Goal: Check status: Check status

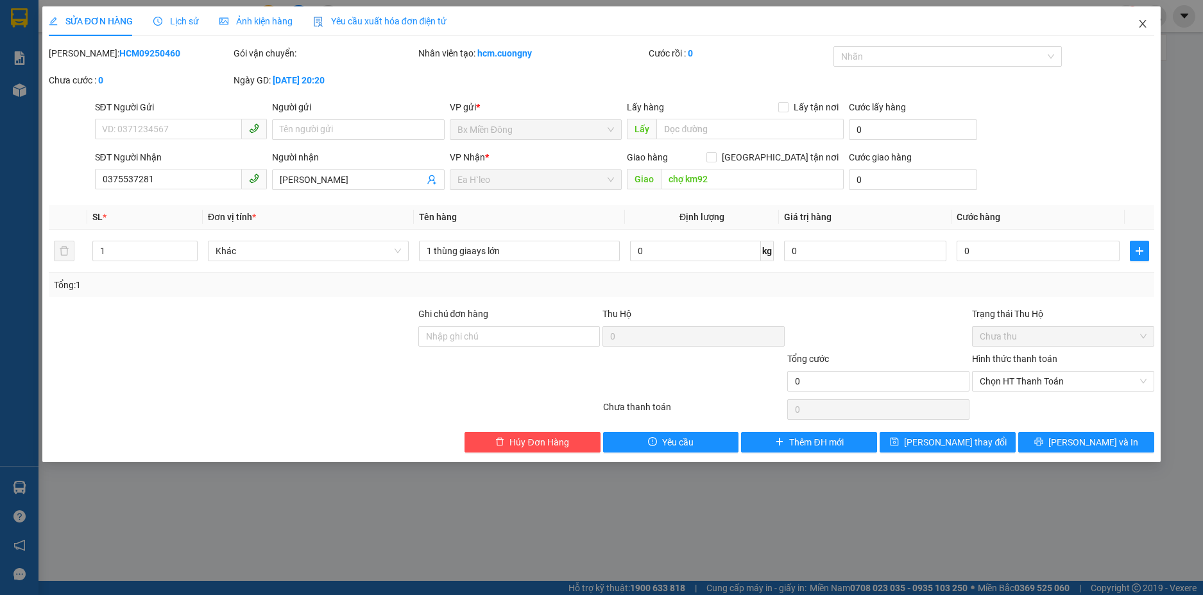
drag, startPoint x: 1149, startPoint y: 22, endPoint x: 904, endPoint y: 19, distance: 244.4
click at [1148, 23] on span "Close" at bounding box center [1142, 24] width 36 height 36
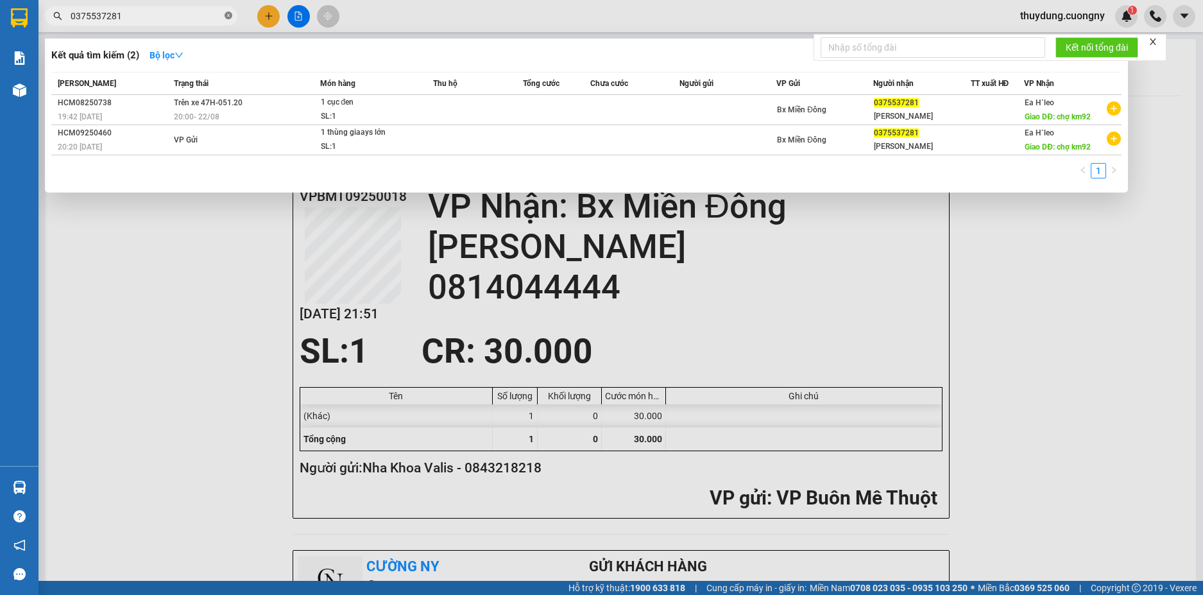
click at [228, 17] on icon "close-circle" at bounding box center [228, 16] width 8 height 8
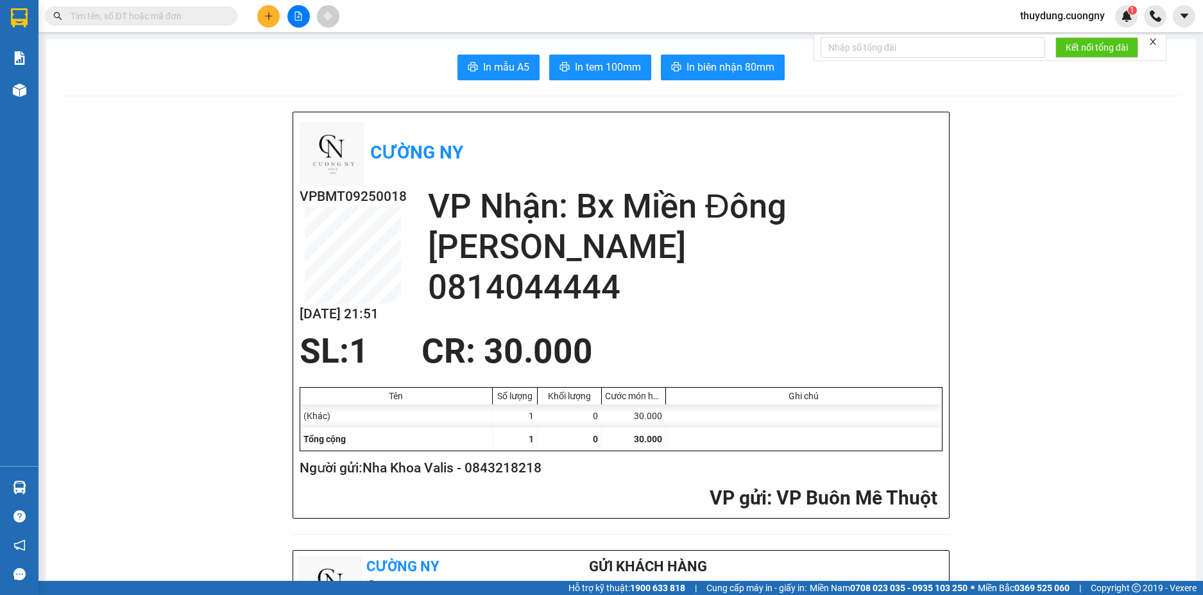
click at [155, 16] on input "text" at bounding box center [146, 16] width 151 height 14
paste input "0935281281"
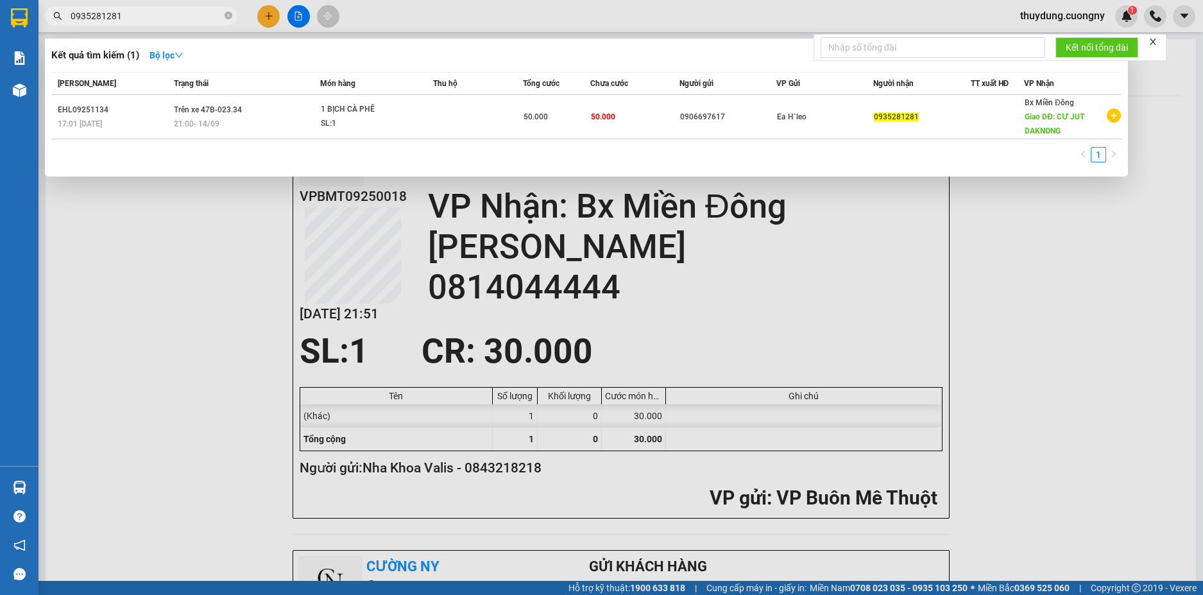
type input "0935281281"
click at [1022, 268] on div at bounding box center [601, 297] width 1203 height 595
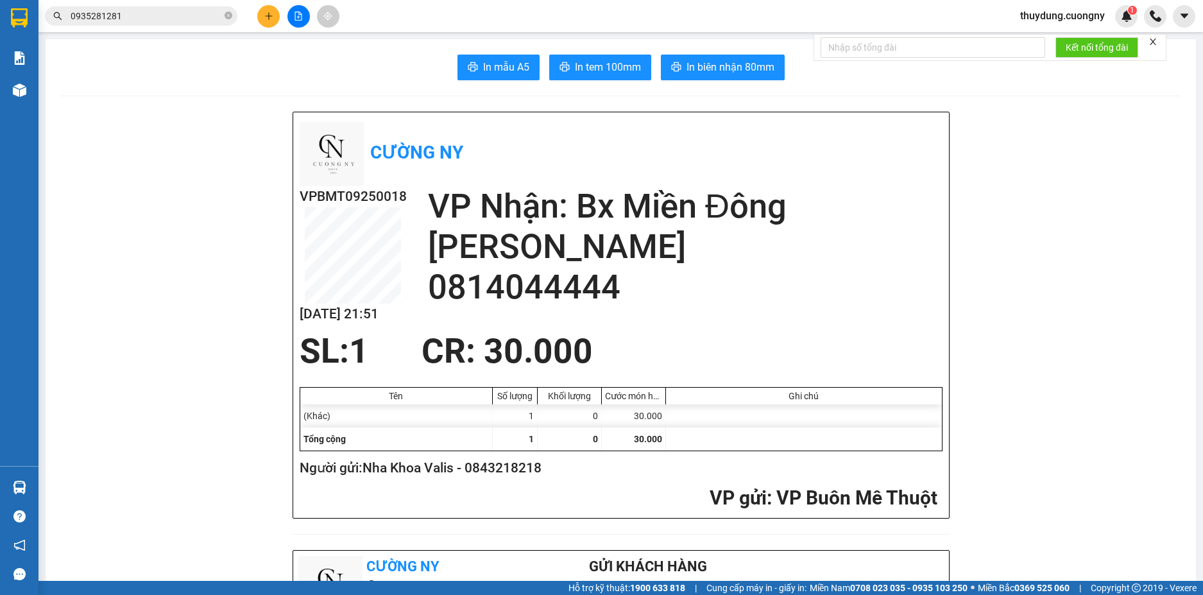
drag, startPoint x: 1149, startPoint y: 40, endPoint x: 1155, endPoint y: 45, distance: 7.8
click at [1149, 41] on form "Kết nối tổng đài" at bounding box center [989, 47] width 353 height 27
click at [1155, 45] on icon "close" at bounding box center [1152, 41] width 9 height 9
click at [226, 19] on icon "close-circle" at bounding box center [228, 16] width 8 height 8
click at [297, 13] on icon "file-add" at bounding box center [298, 16] width 9 height 9
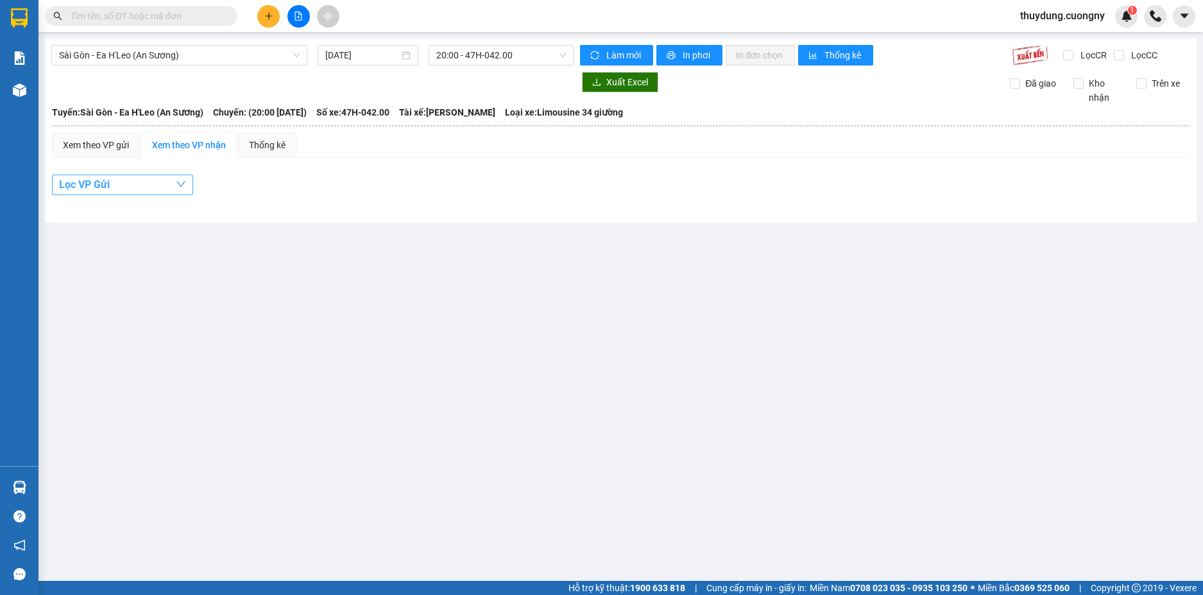
click at [120, 178] on button "Lọc VP Gửi" at bounding box center [122, 184] width 141 height 21
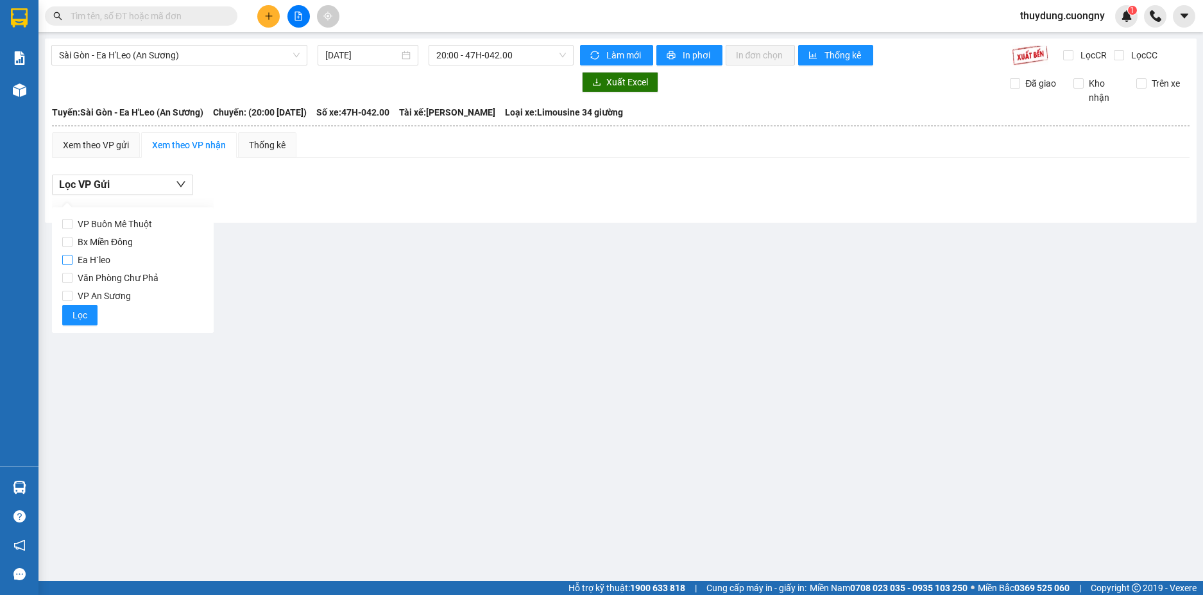
click at [94, 256] on span "Ea H`leo" at bounding box center [93, 260] width 43 height 18
click at [72, 256] on input "Ea H`leo" at bounding box center [67, 260] width 10 height 10
checkbox input "true"
click at [65, 317] on button "Lọc" at bounding box center [79, 315] width 35 height 21
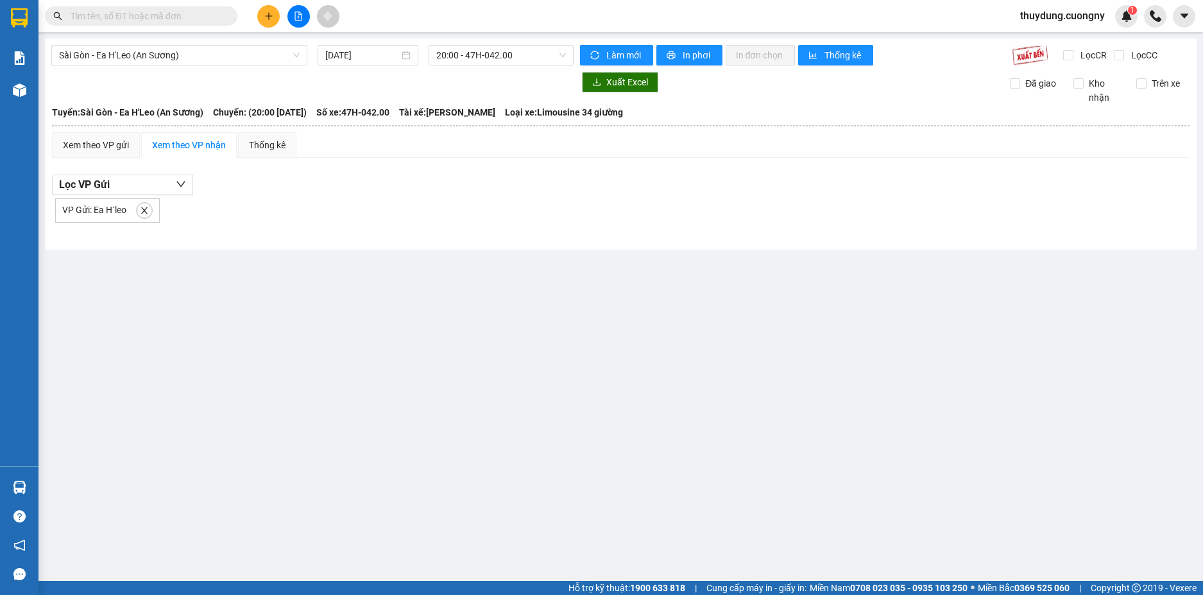
click at [194, 146] on div "Xem theo VP nhận" at bounding box center [189, 145] width 74 height 14
click at [116, 183] on button "Lọc VP Gửi" at bounding box center [122, 184] width 141 height 21
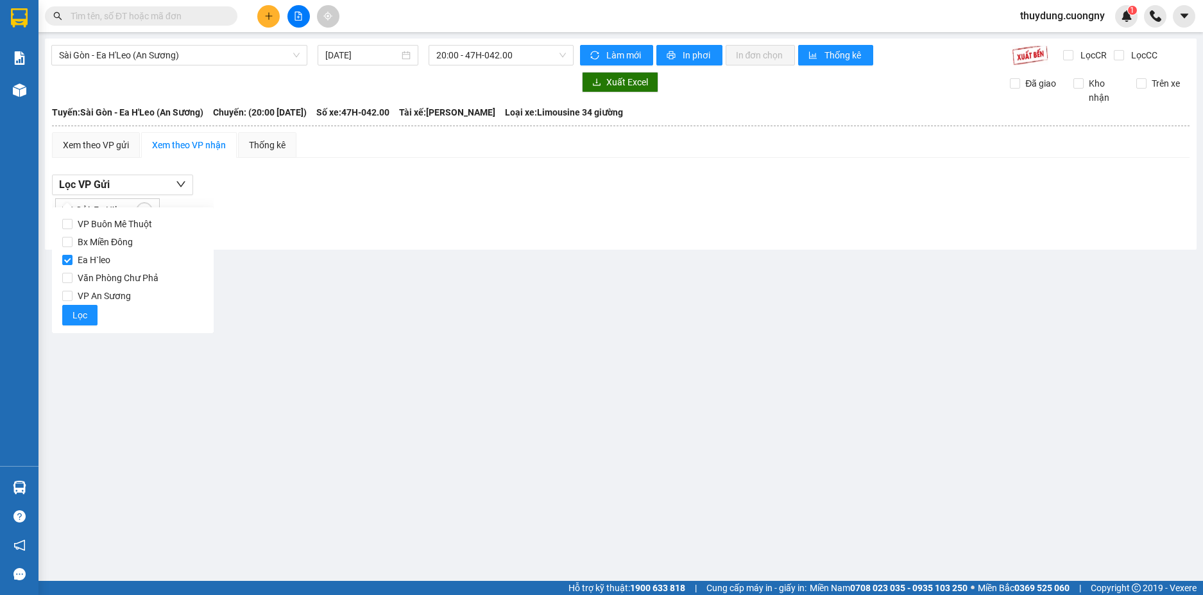
click at [310, 191] on div "Lọc VP Gửi VP Gửi: Ea H`leo" at bounding box center [620, 198] width 1137 height 48
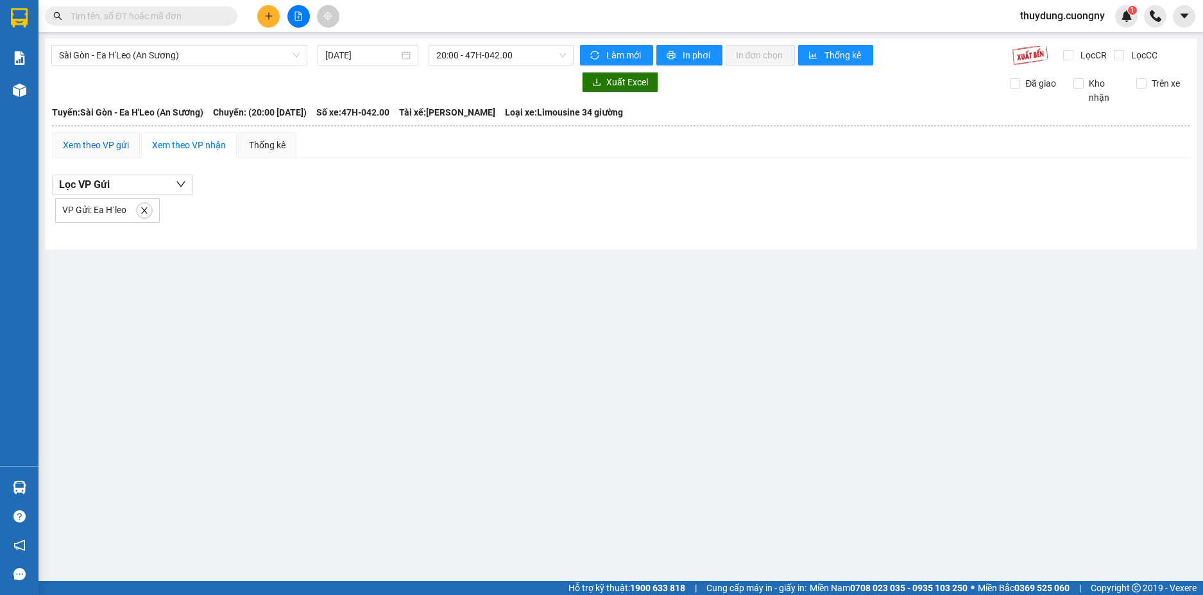
click at [93, 138] on div "Xem theo VP gửi" at bounding box center [96, 145] width 66 height 14
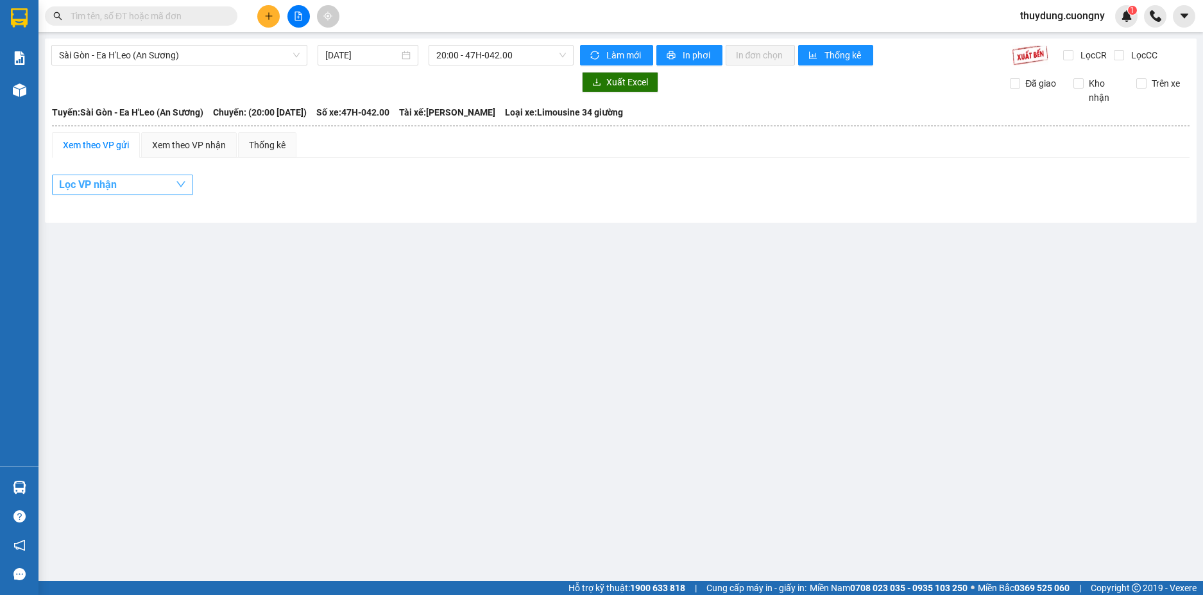
click at [119, 186] on button "Lọc VP nhận" at bounding box center [122, 184] width 141 height 21
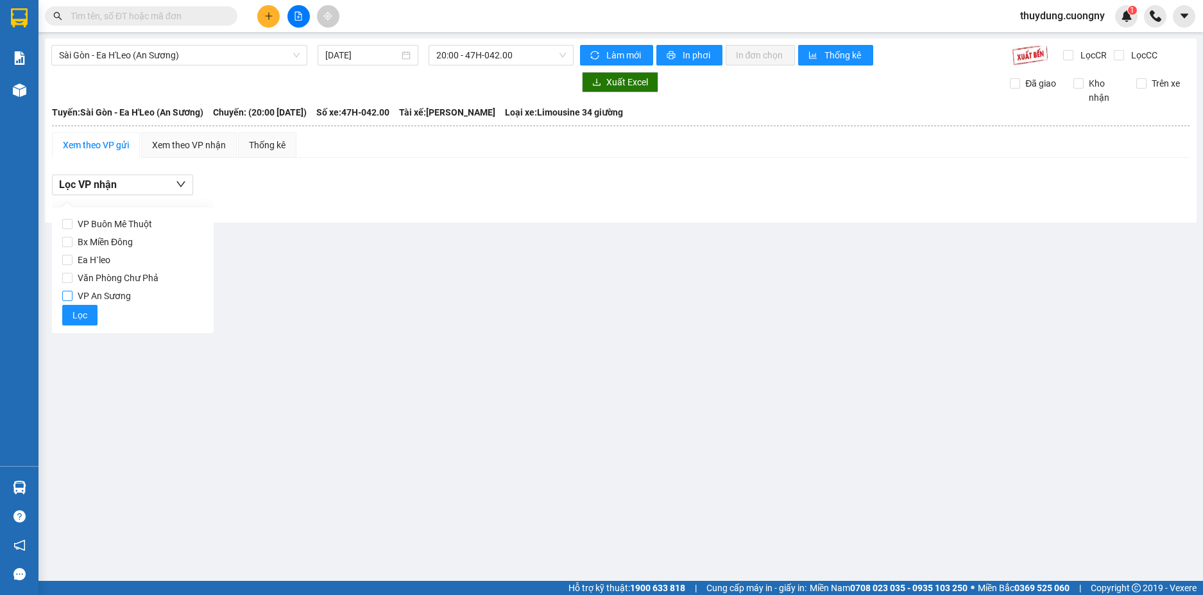
click at [103, 293] on span "VP An Sương" at bounding box center [103, 296] width 63 height 18
click at [72, 293] on input "VP An Sương" at bounding box center [67, 296] width 10 height 10
checkbox input "true"
click at [83, 309] on span "Lọc" at bounding box center [79, 315] width 15 height 14
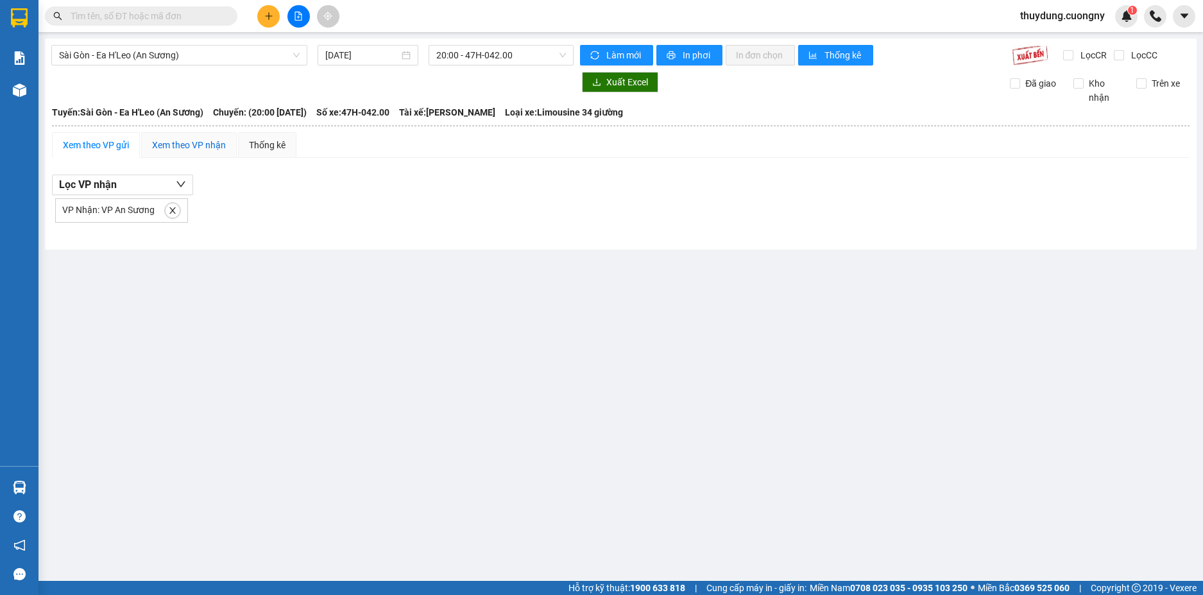
click at [163, 148] on div "Xem theo VP nhận" at bounding box center [189, 145] width 74 height 14
click at [141, 210] on icon "close" at bounding box center [144, 210] width 9 height 9
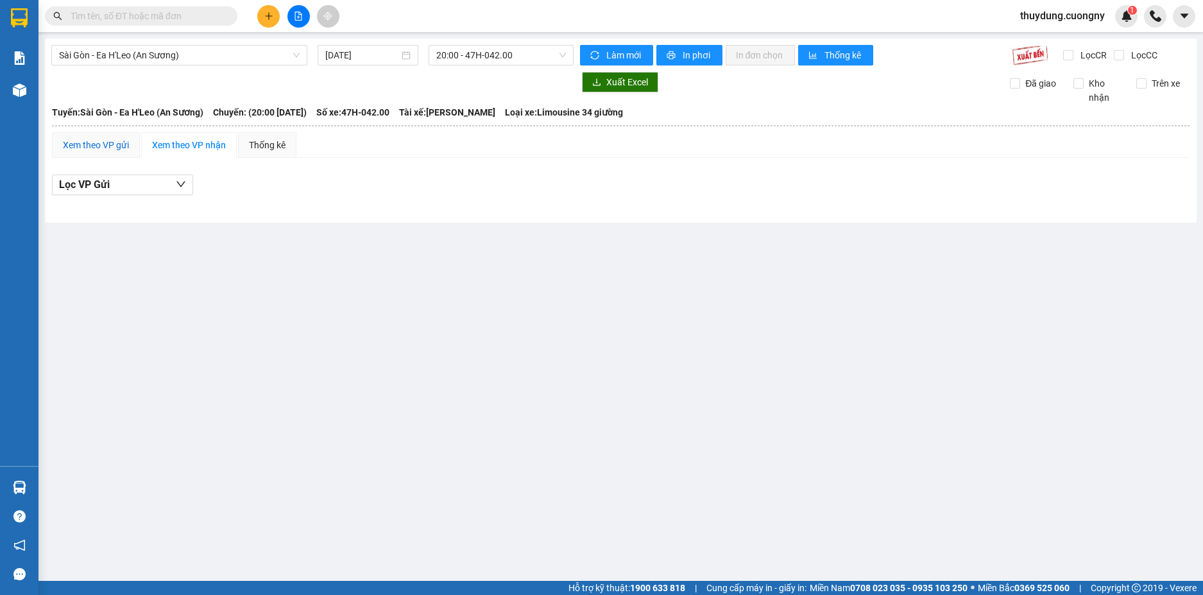
click at [86, 140] on div "Xem theo VP gửi" at bounding box center [96, 145] width 66 height 14
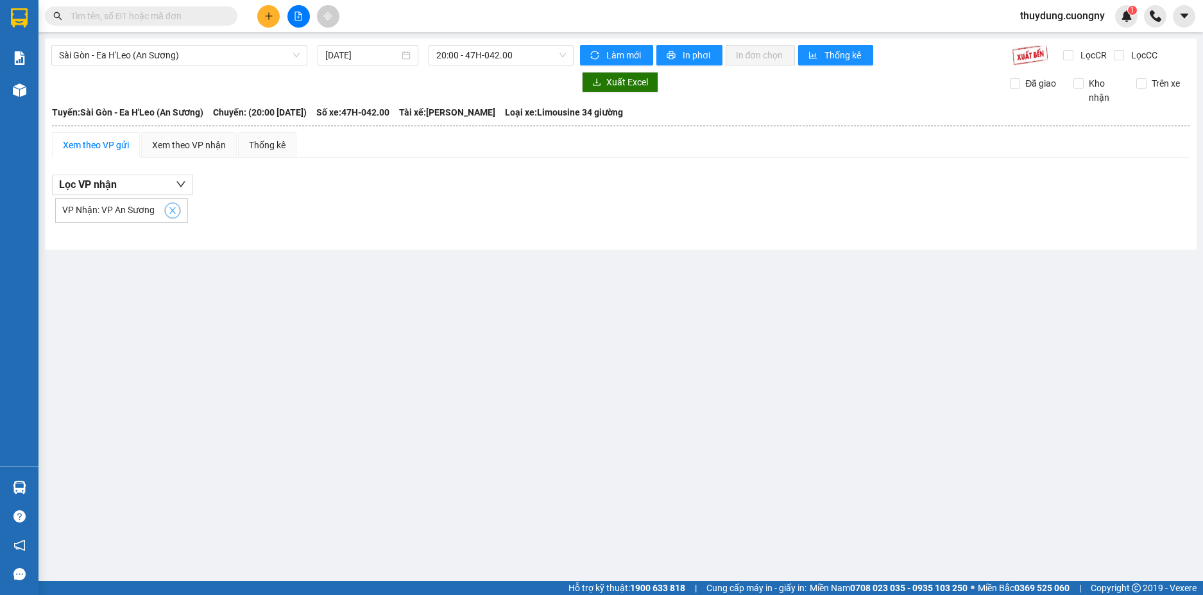
click at [165, 212] on button "button" at bounding box center [172, 210] width 15 height 15
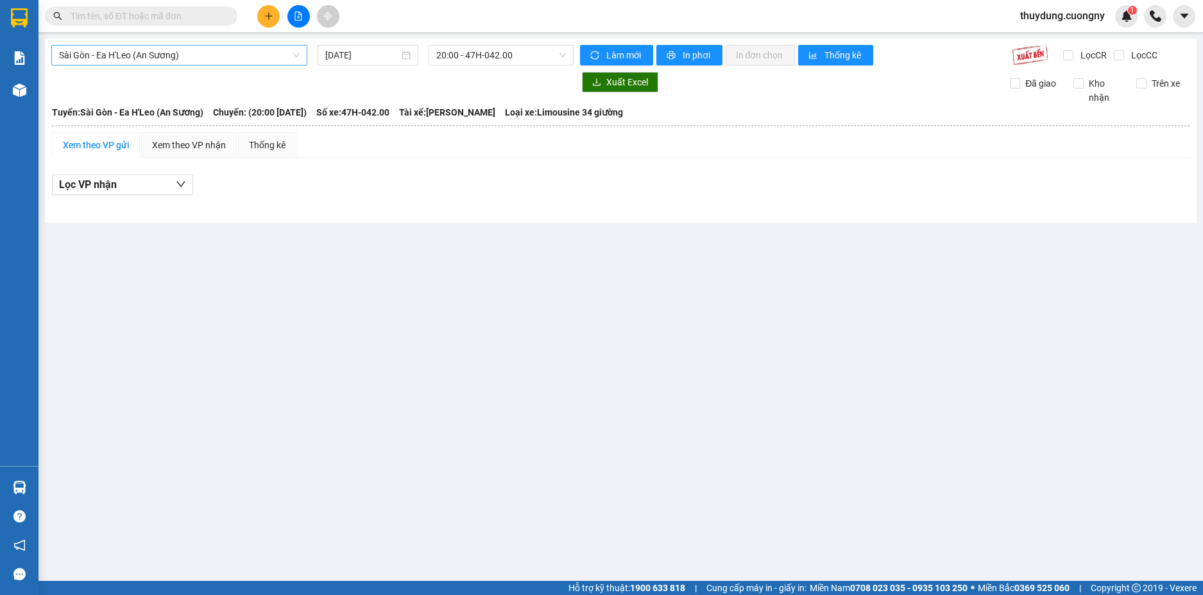
click at [94, 55] on span "Sài Gòn - Ea H'Leo (An Sương)" at bounding box center [179, 55] width 241 height 19
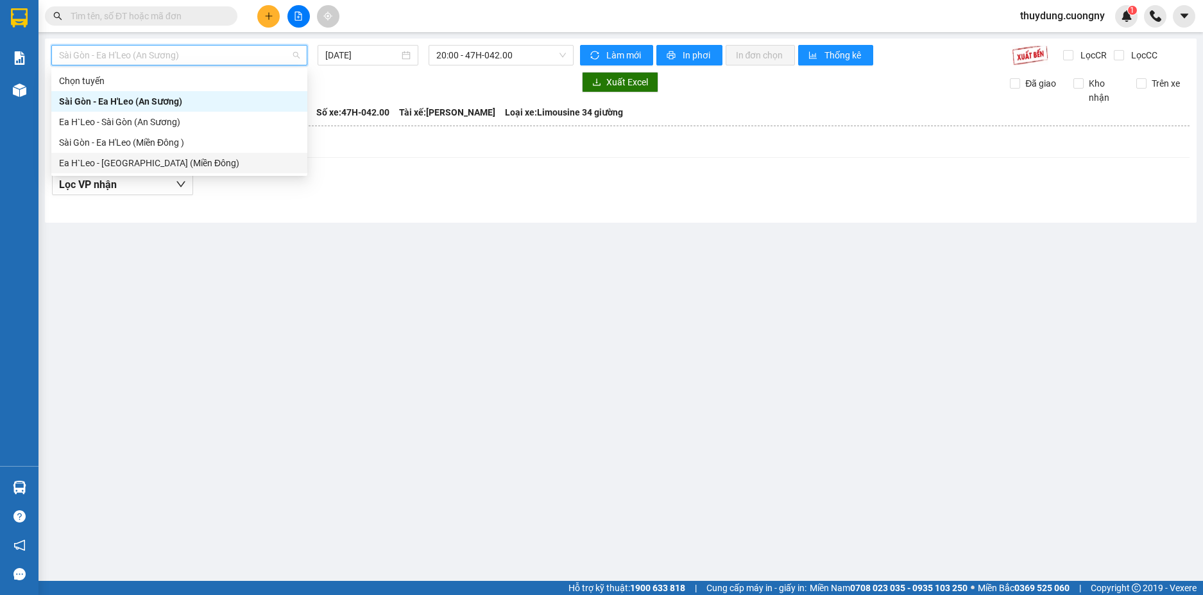
click at [124, 162] on div "Ea H`Leo - [GEOGRAPHIC_DATA] (Miền Đông)" at bounding box center [179, 163] width 241 height 14
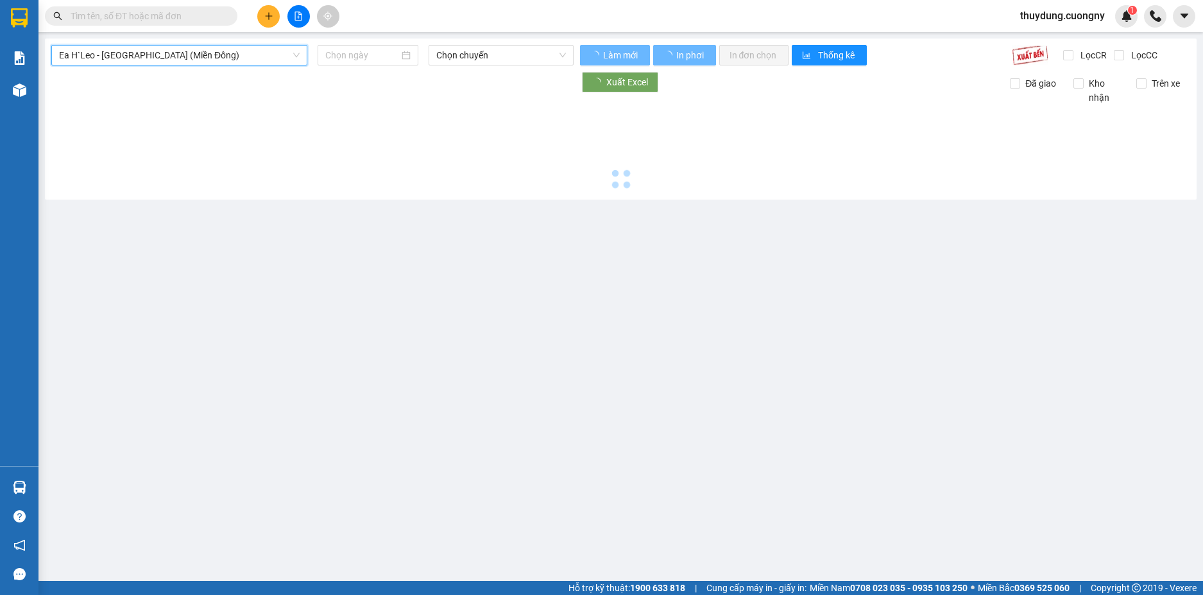
type input "[DATE]"
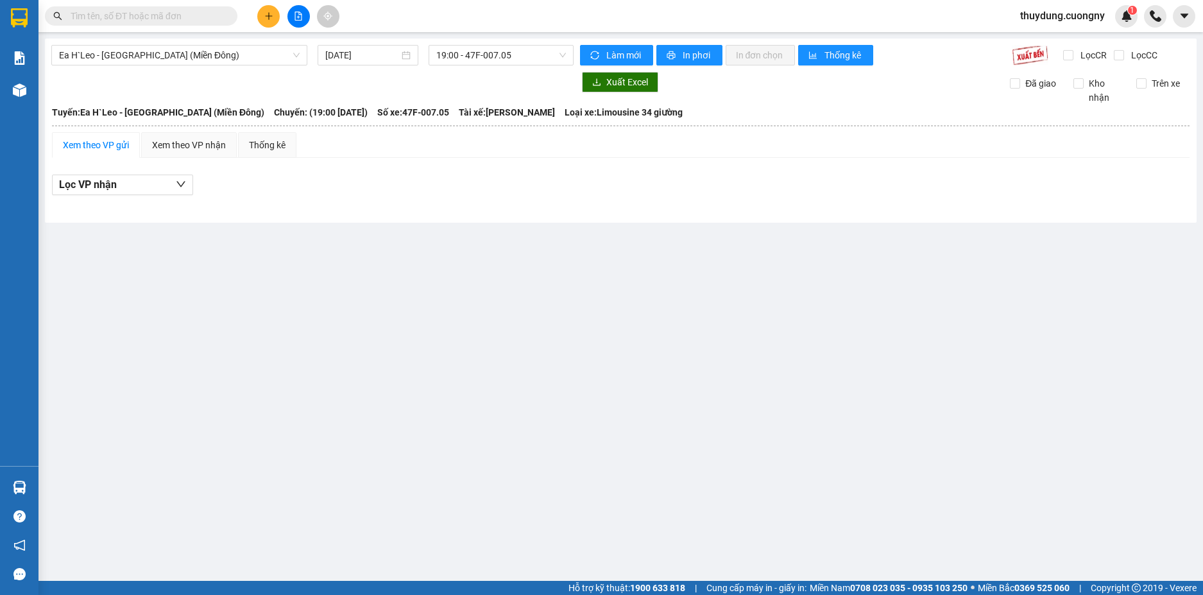
click at [412, 235] on main "Ea H`Leo - [GEOGRAPHIC_DATA] ([GEOGRAPHIC_DATA]) [DATE] 19:00 - 47F-007.05 Làm …" at bounding box center [601, 290] width 1203 height 580
click at [278, 140] on div "Thống kê" at bounding box center [267, 145] width 37 height 14
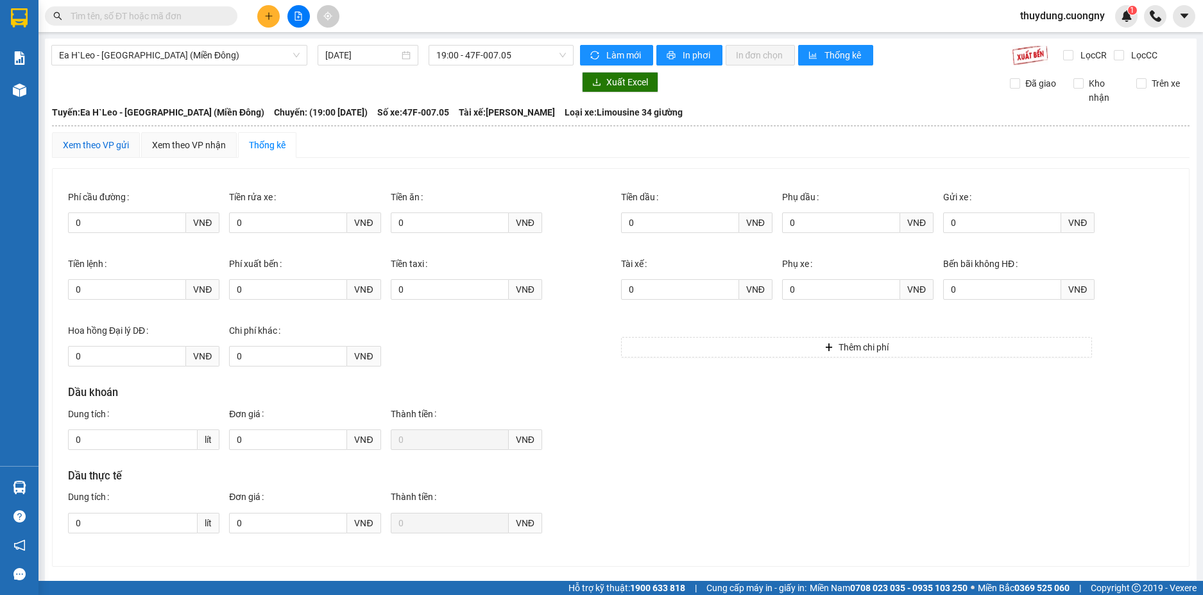
click at [99, 149] on div "Xem theo VP gửi" at bounding box center [96, 145] width 66 height 14
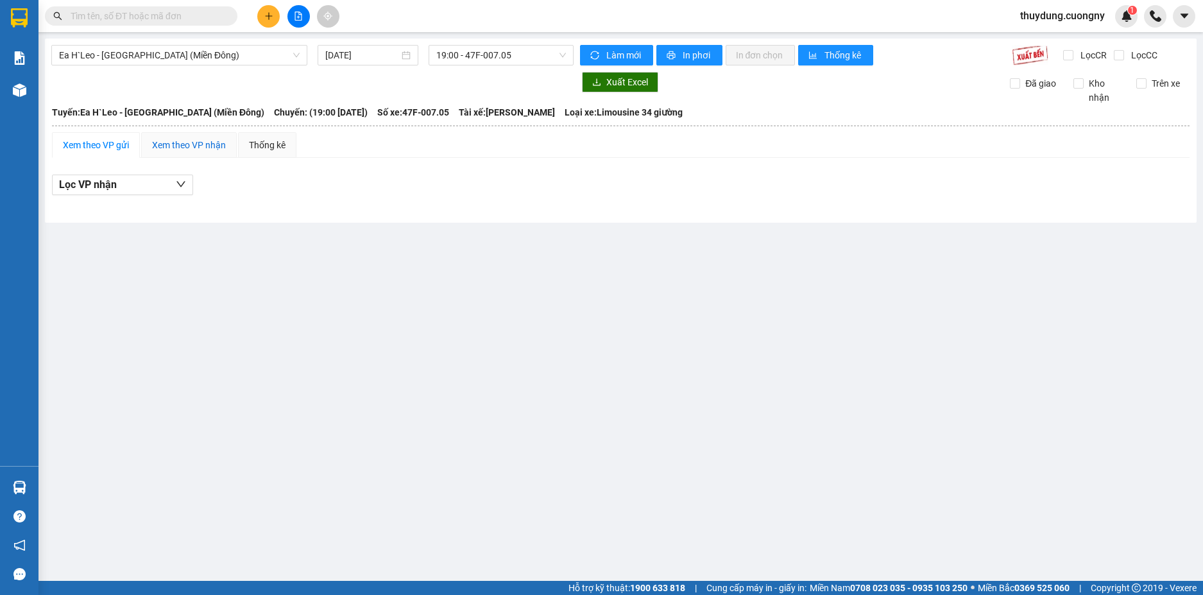
click at [183, 140] on div "Xem theo VP nhận" at bounding box center [189, 145] width 74 height 14
click at [503, 60] on span "19:00 - 47F-007.05" at bounding box center [501, 55] width 130 height 19
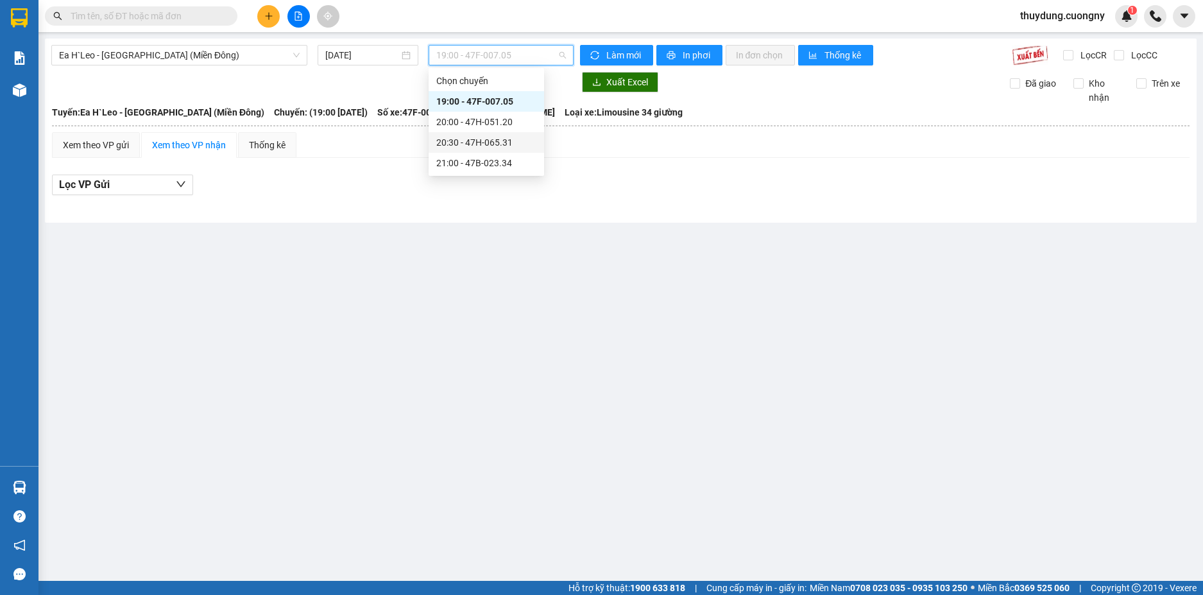
click at [915, 343] on main "Ea H`Leo - [GEOGRAPHIC_DATA] ([GEOGRAPHIC_DATA]) [DATE] 19:00 - 47F-007.05 Làm …" at bounding box center [601, 290] width 1203 height 580
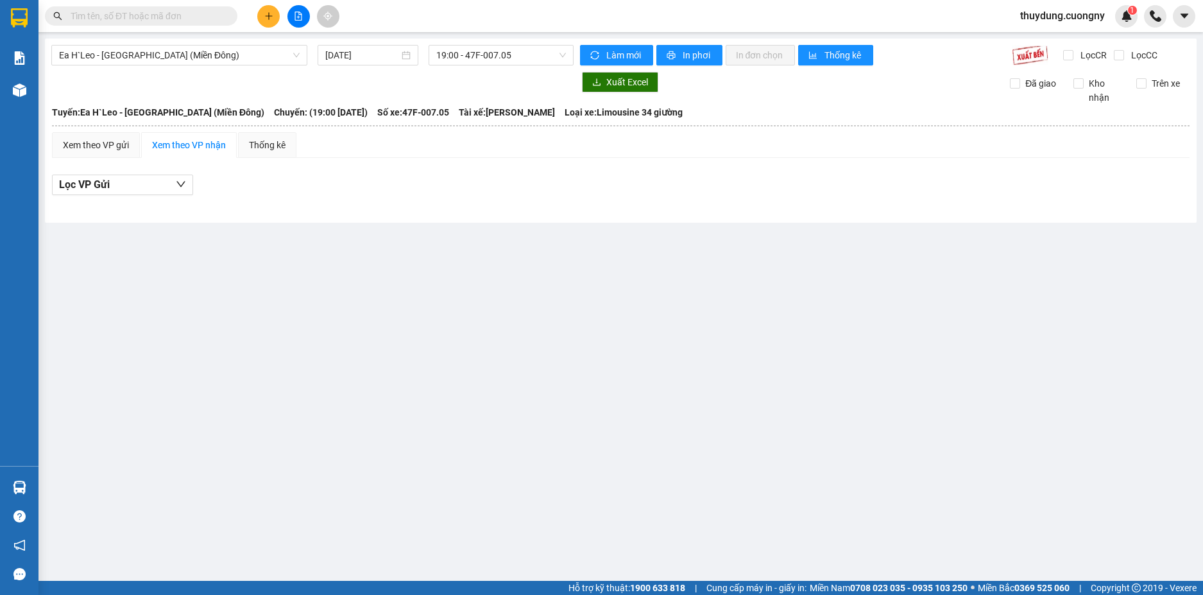
click at [285, 272] on main "Ea H`Leo - [GEOGRAPHIC_DATA] ([GEOGRAPHIC_DATA]) [DATE] 19:00 - 47F-007.05 Làm …" at bounding box center [601, 290] width 1203 height 580
